Goal: Task Accomplishment & Management: Manage account settings

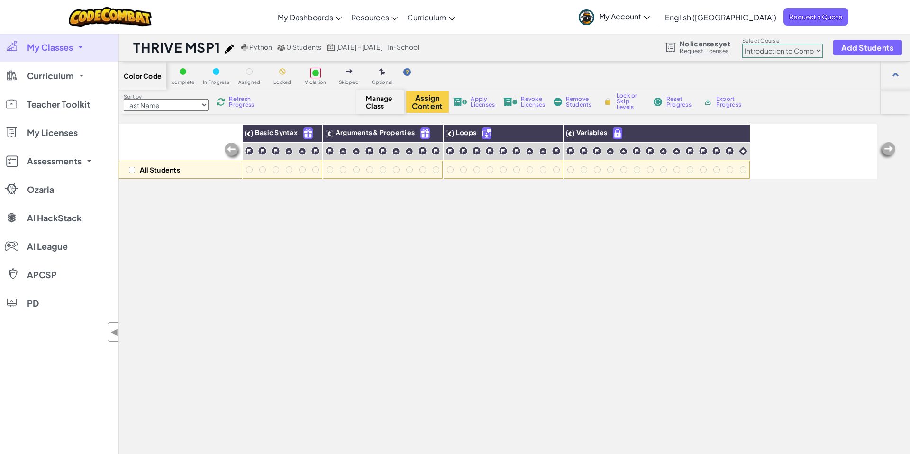
click at [376, 105] on span "Manage Class" at bounding box center [380, 101] width 28 height 15
click at [241, 98] on span "Refresh Progress" at bounding box center [243, 101] width 29 height 11
click at [862, 50] on span "Add Students" at bounding box center [867, 48] width 52 height 8
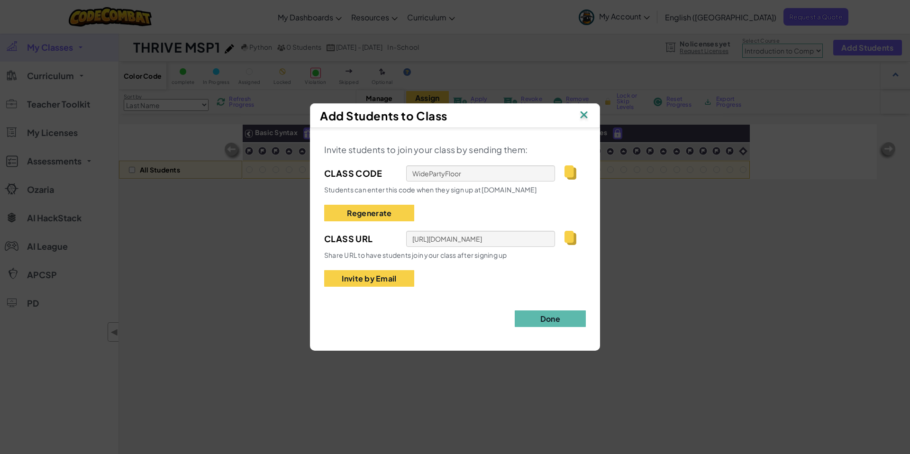
click at [572, 235] on img at bounding box center [571, 238] width 12 height 14
click at [583, 116] on img at bounding box center [584, 116] width 12 height 14
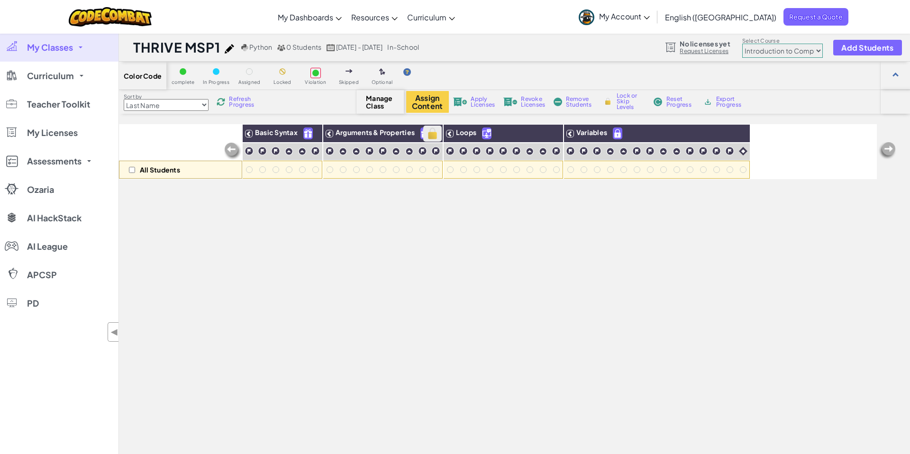
click at [436, 133] on img at bounding box center [432, 134] width 17 height 14
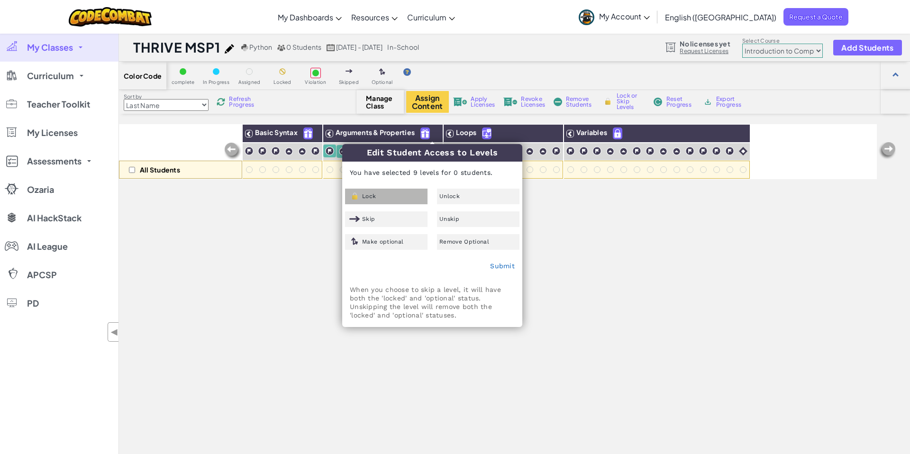
click at [385, 196] on div "Lock" at bounding box center [386, 197] width 82 height 16
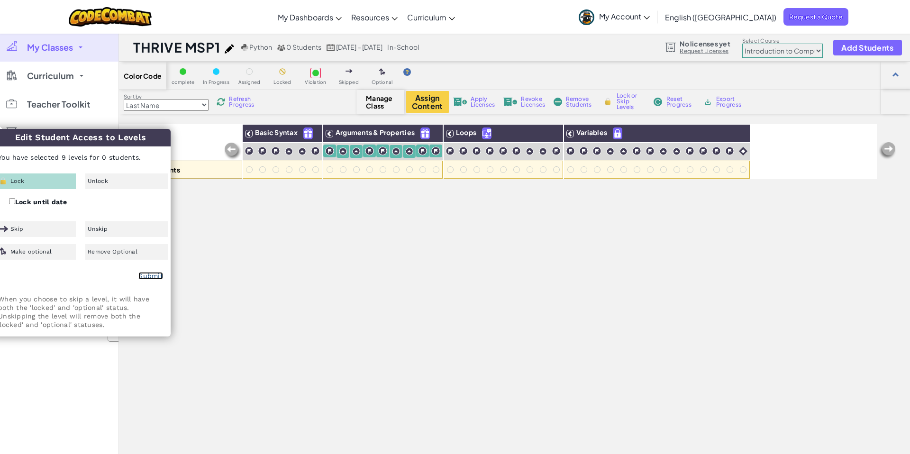
click at [155, 277] on link "Submit" at bounding box center [150, 276] width 25 height 8
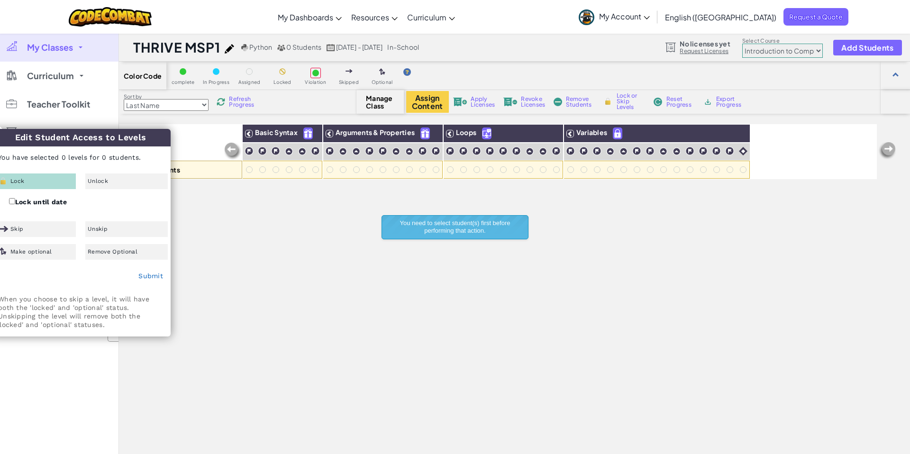
click at [253, 287] on div "All Students Basic Syntax Arguments & Properties Loops Variables" at bounding box center [498, 327] width 758 height 407
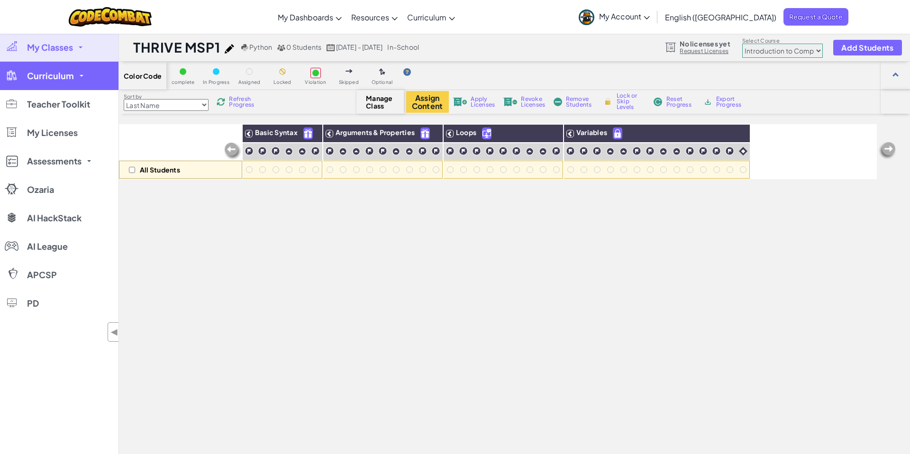
click at [35, 78] on span "Curriculum" at bounding box center [50, 76] width 47 height 9
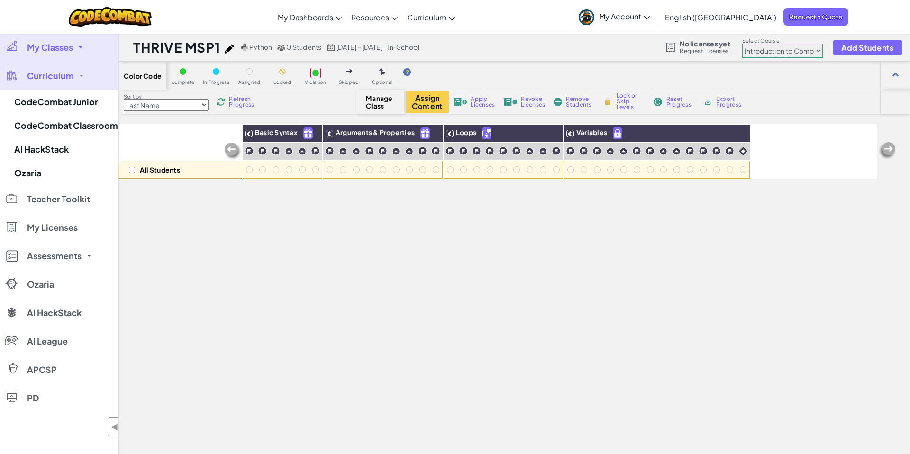
click at [803, 55] on select "Junior Introduction to Computer Science Game Development 1 Web Development 1 Co…" at bounding box center [782, 51] width 81 height 14
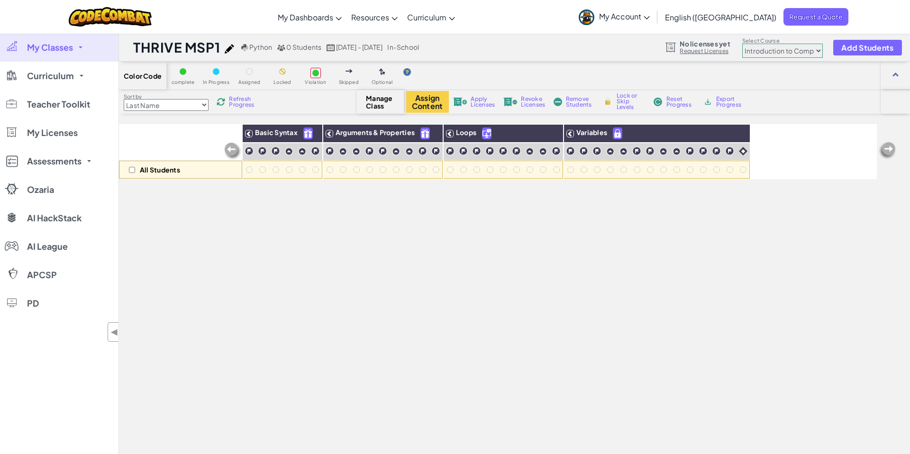
click at [786, 55] on select "Junior Introduction to Computer Science Game Development 1 Web Development 1 Co…" at bounding box center [782, 51] width 81 height 14
select select "65f32b6c87c07dbeb5ba1936"
click at [742, 44] on select "Junior Introduction to Computer Science Game Development 1 Web Development 1 Co…" at bounding box center [782, 51] width 81 height 14
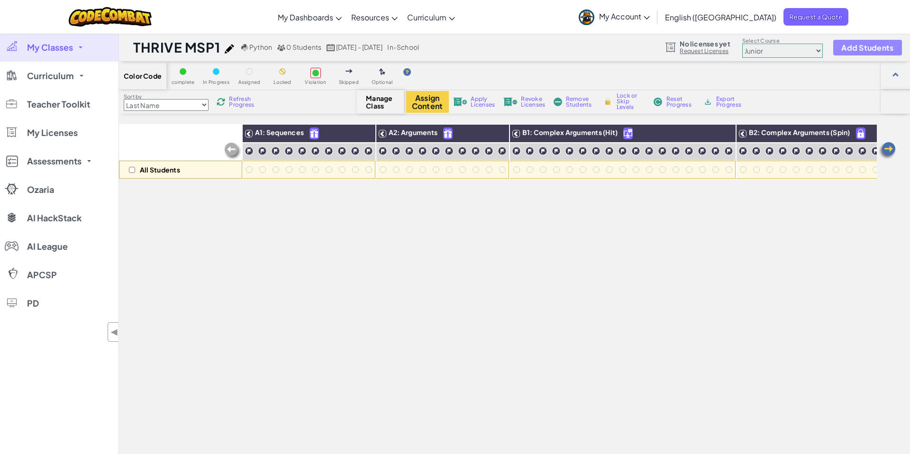
click at [844, 50] on span "Add Students" at bounding box center [867, 48] width 52 height 8
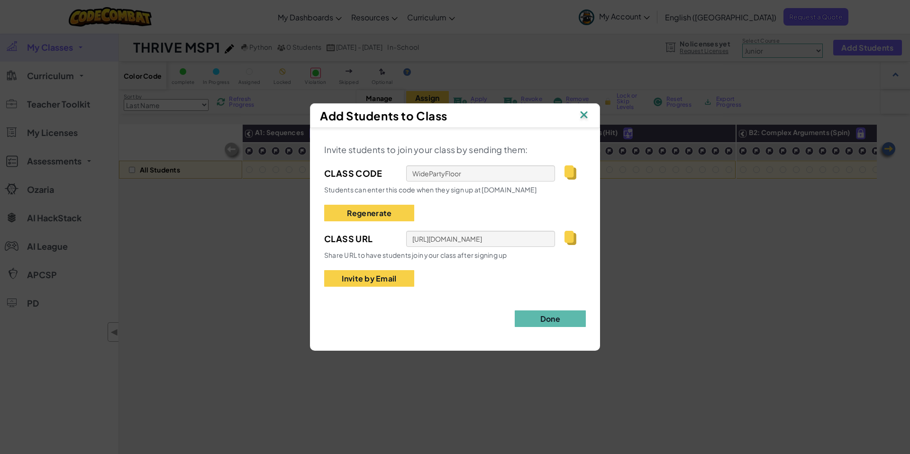
click at [580, 114] on img at bounding box center [584, 116] width 12 height 14
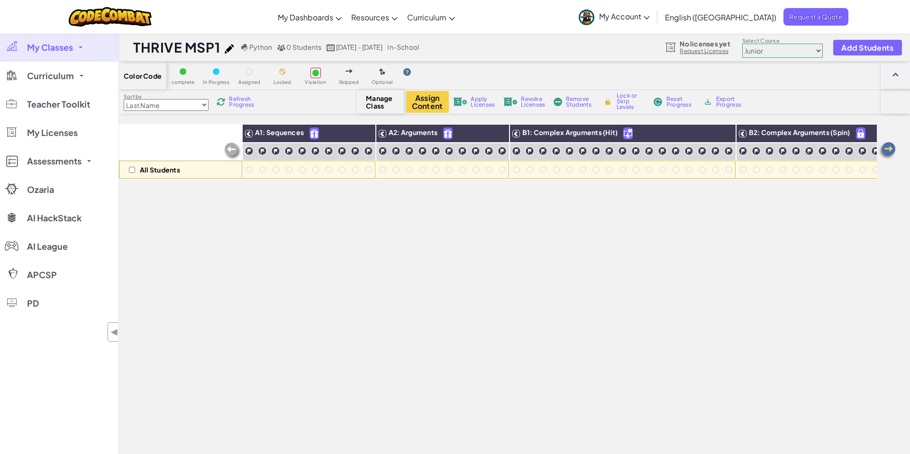
click at [759, 54] on select "Junior Introduction to Computer Science Game Development 1 Web Development 1 Co…" at bounding box center [782, 51] width 81 height 14
click at [742, 44] on select "Junior Introduction to Computer Science Game Development 1 Web Development 1 Co…" at bounding box center [782, 51] width 81 height 14
click at [249, 171] on div at bounding box center [249, 169] width 7 height 7
click at [250, 152] on img at bounding box center [249, 150] width 9 height 9
click at [262, 153] on img at bounding box center [262, 150] width 9 height 9
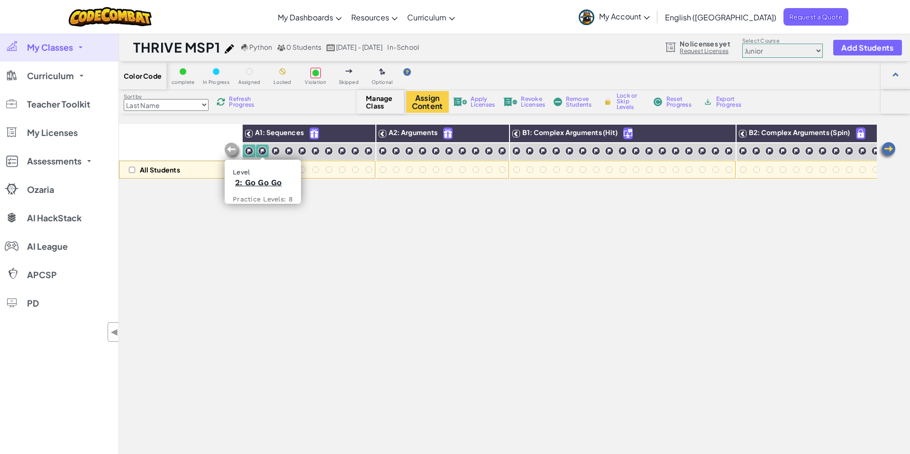
click at [265, 152] on img at bounding box center [262, 150] width 9 height 9
click at [250, 155] on img at bounding box center [249, 150] width 9 height 9
click at [238, 97] on span "Refresh Progress" at bounding box center [243, 101] width 29 height 11
